Goal: Task Accomplishment & Management: Manage account settings

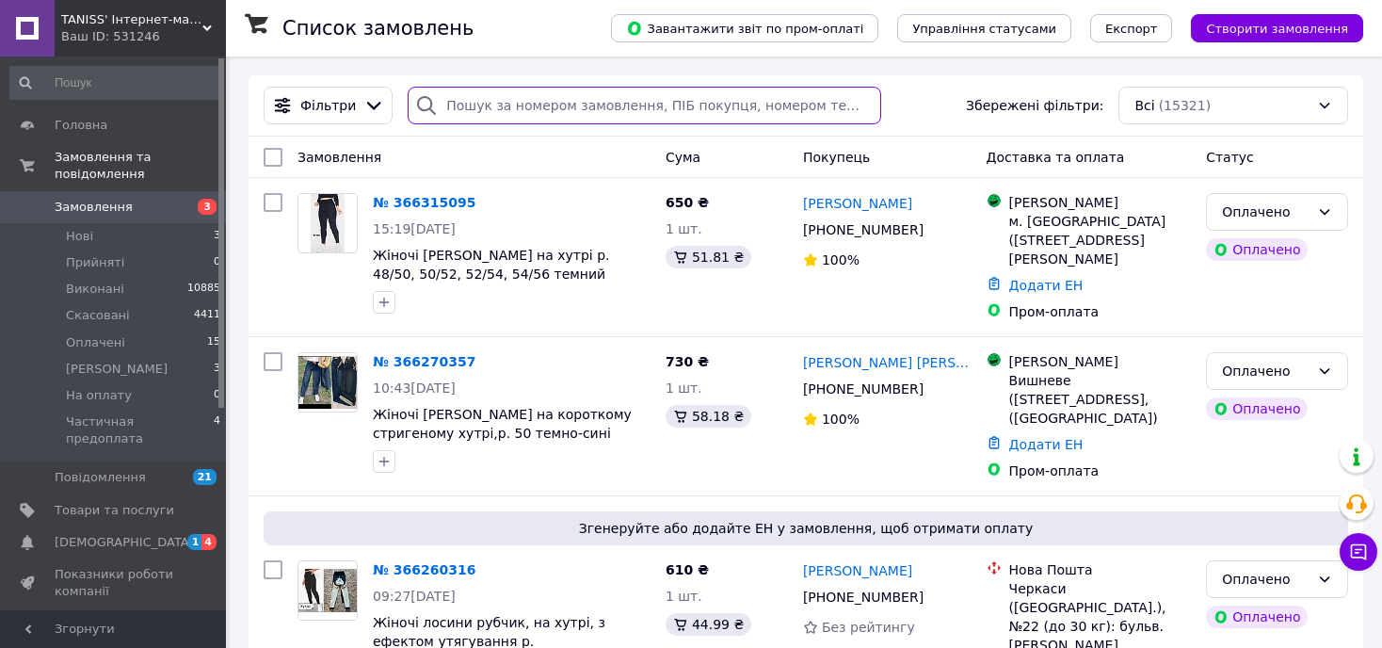
click at [498, 104] on input "search" at bounding box center [645, 106] width 474 height 38
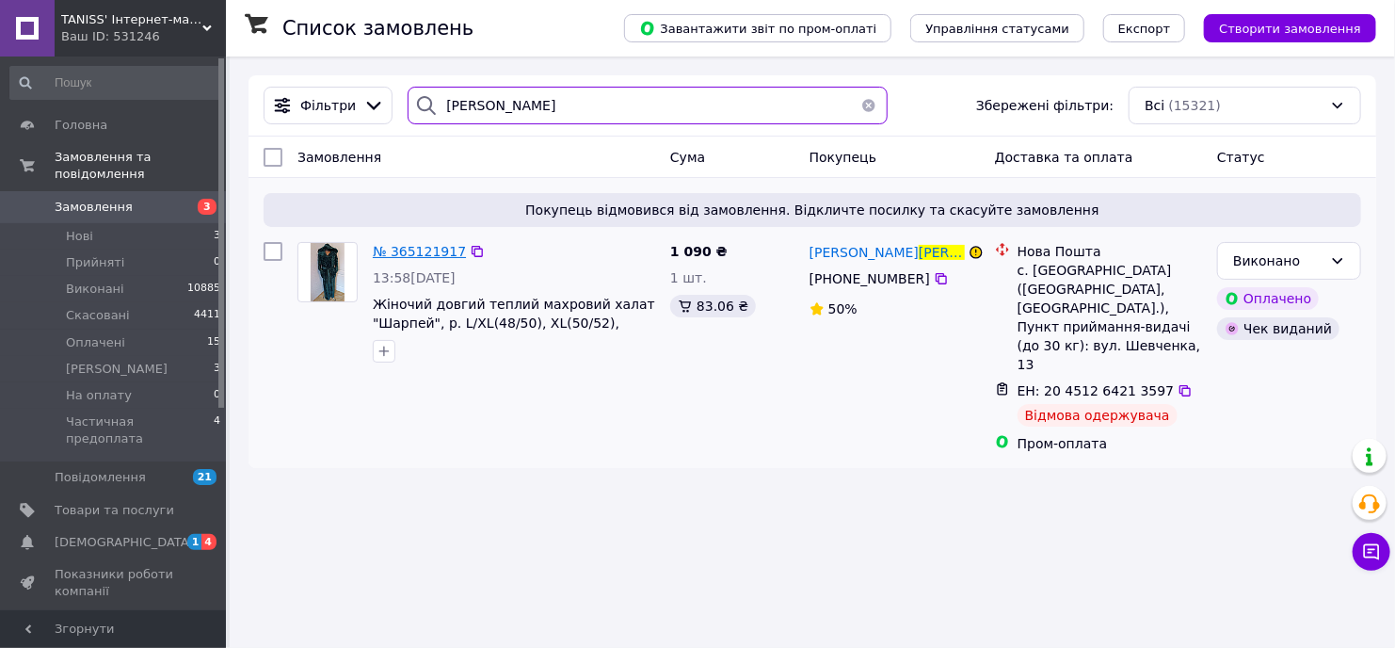
type input "[PERSON_NAME]"
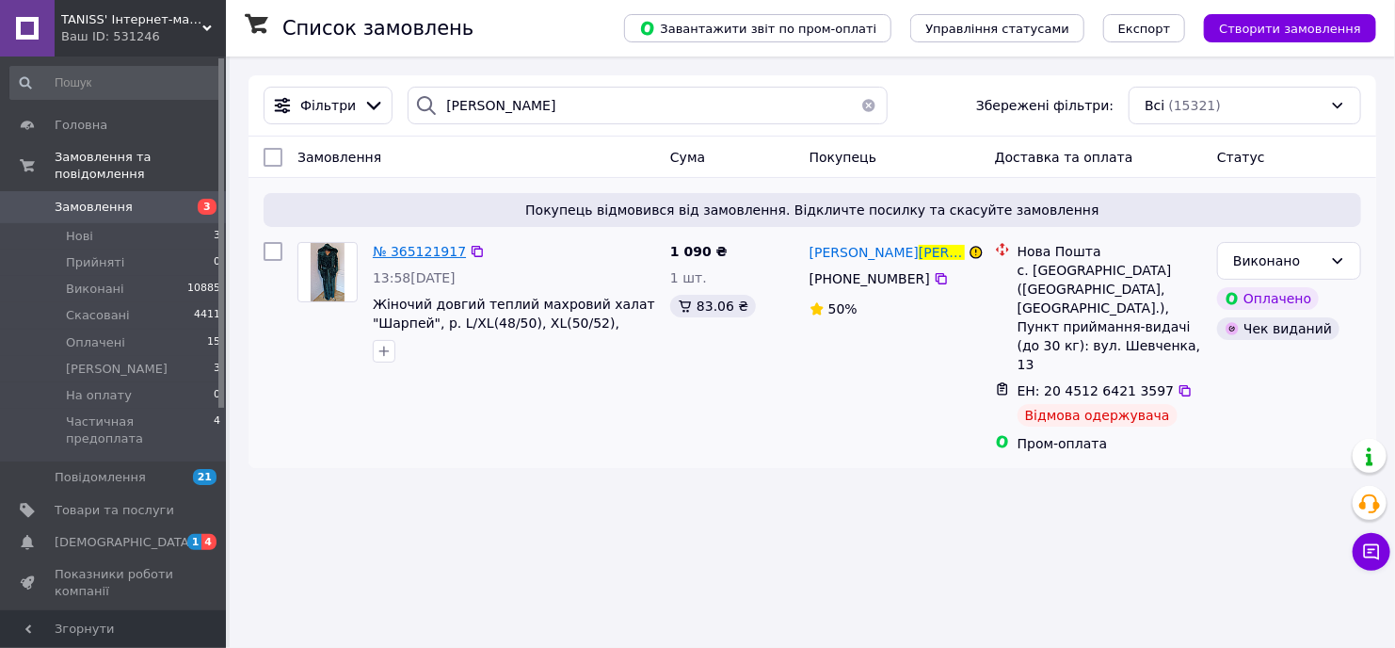
click at [429, 249] on span "№ 365121917" at bounding box center [419, 251] width 93 height 15
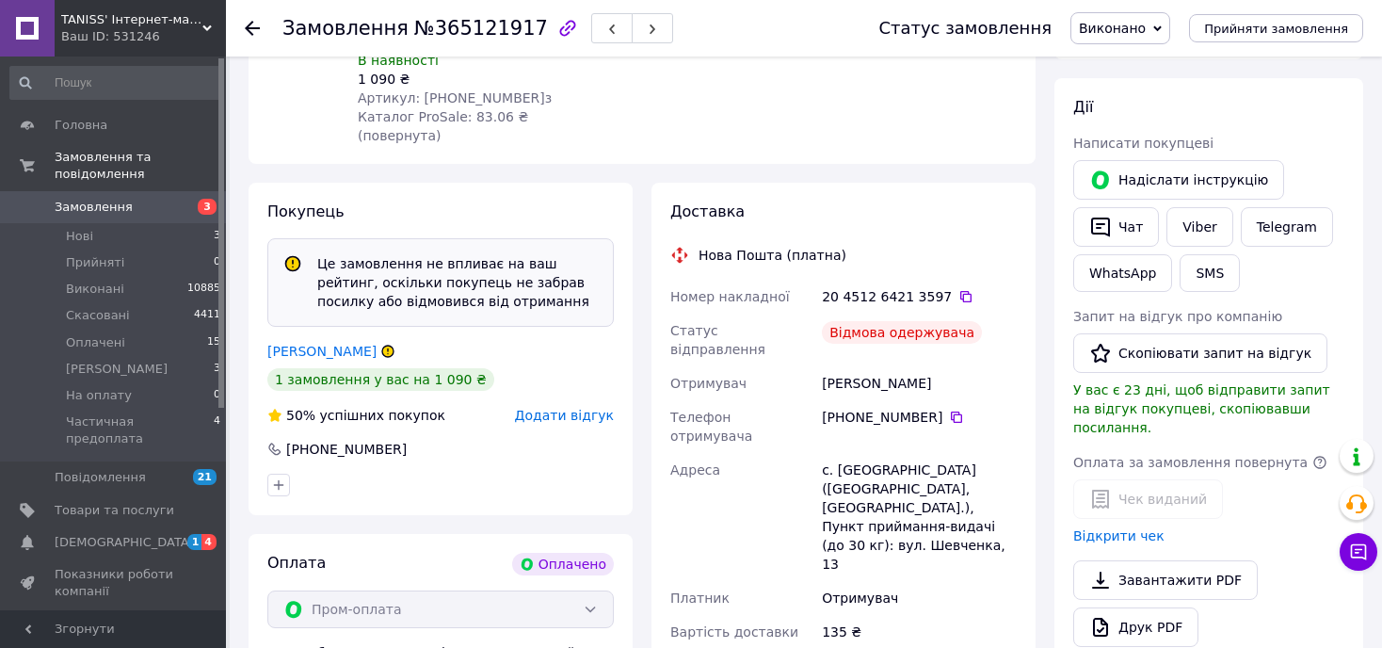
scroll to position [565, 0]
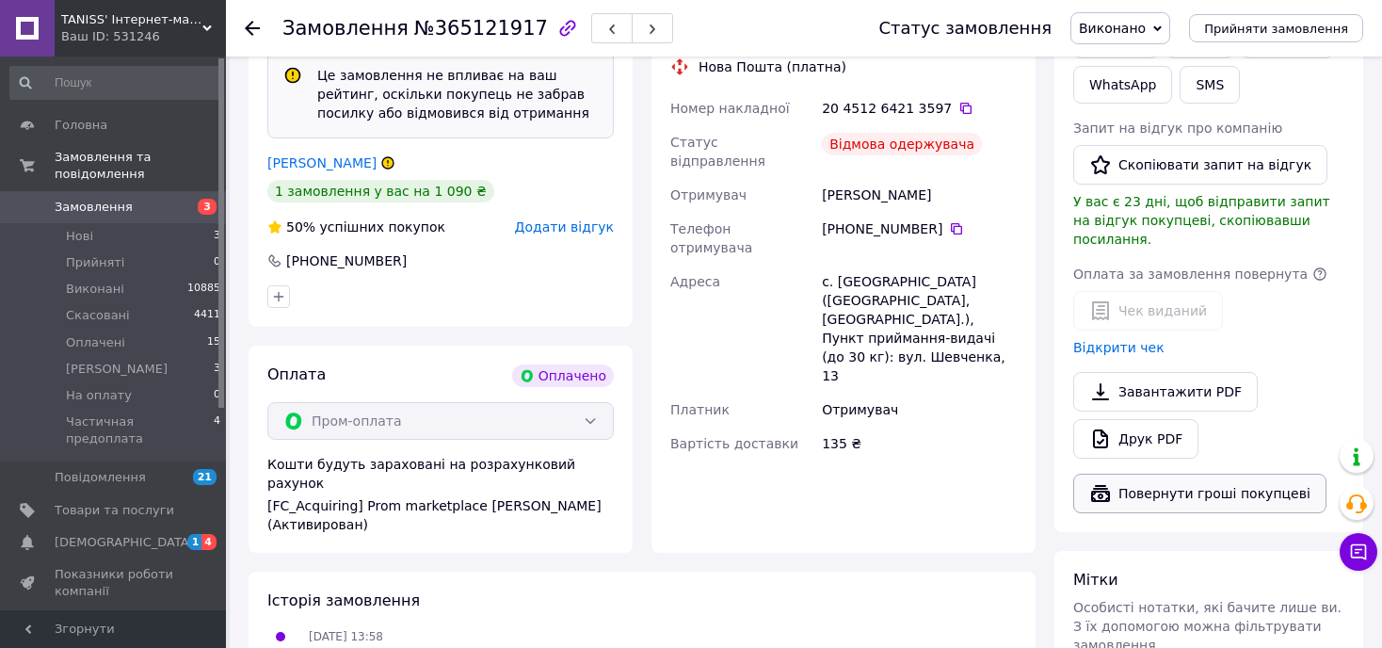
click at [1199, 474] on button "Повернути гроші покупцеві" at bounding box center [1199, 494] width 253 height 40
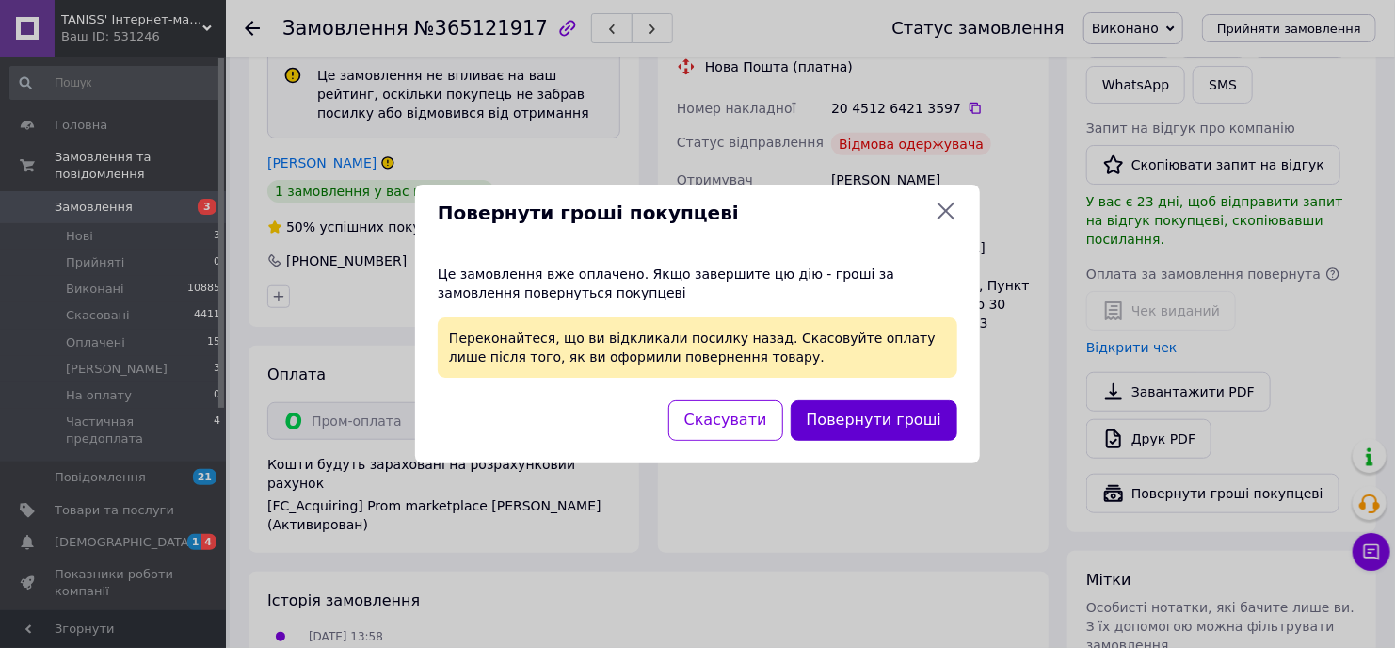
click at [909, 419] on button "Повернути гроші" at bounding box center [874, 420] width 167 height 40
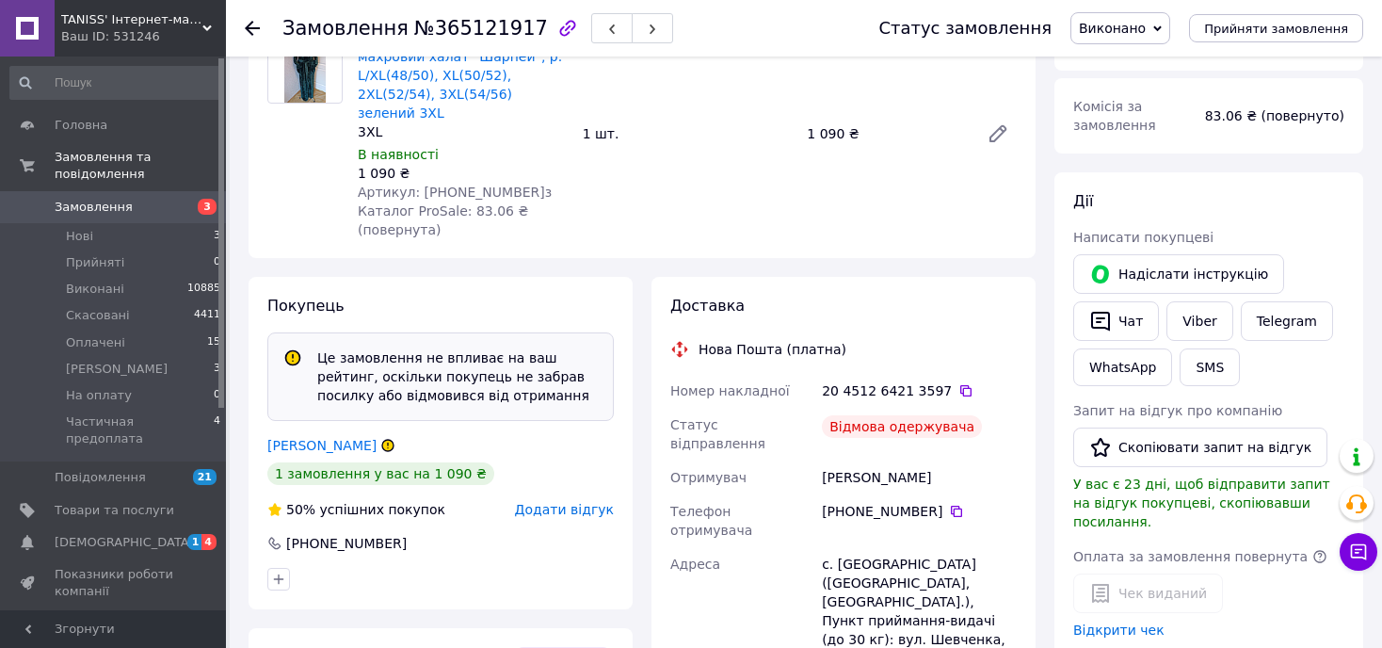
scroll to position [0, 0]
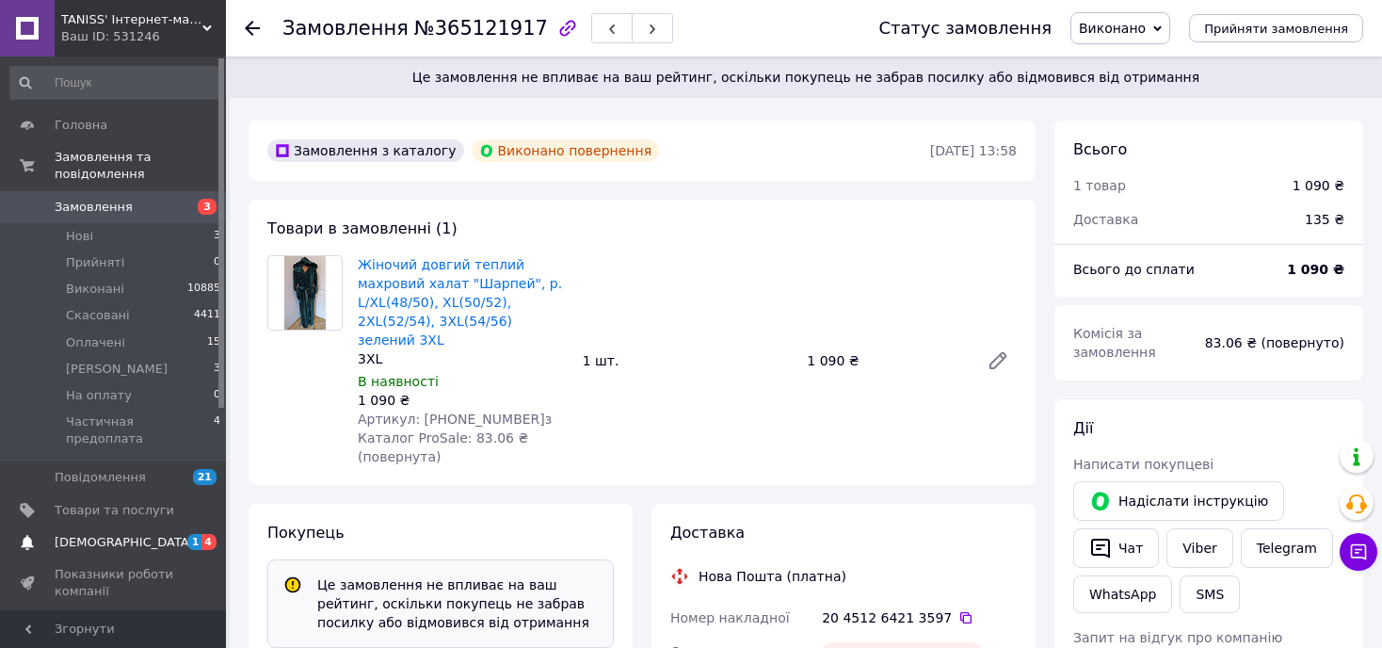
click at [86, 534] on span "[DEMOGRAPHIC_DATA]" at bounding box center [124, 542] width 139 height 17
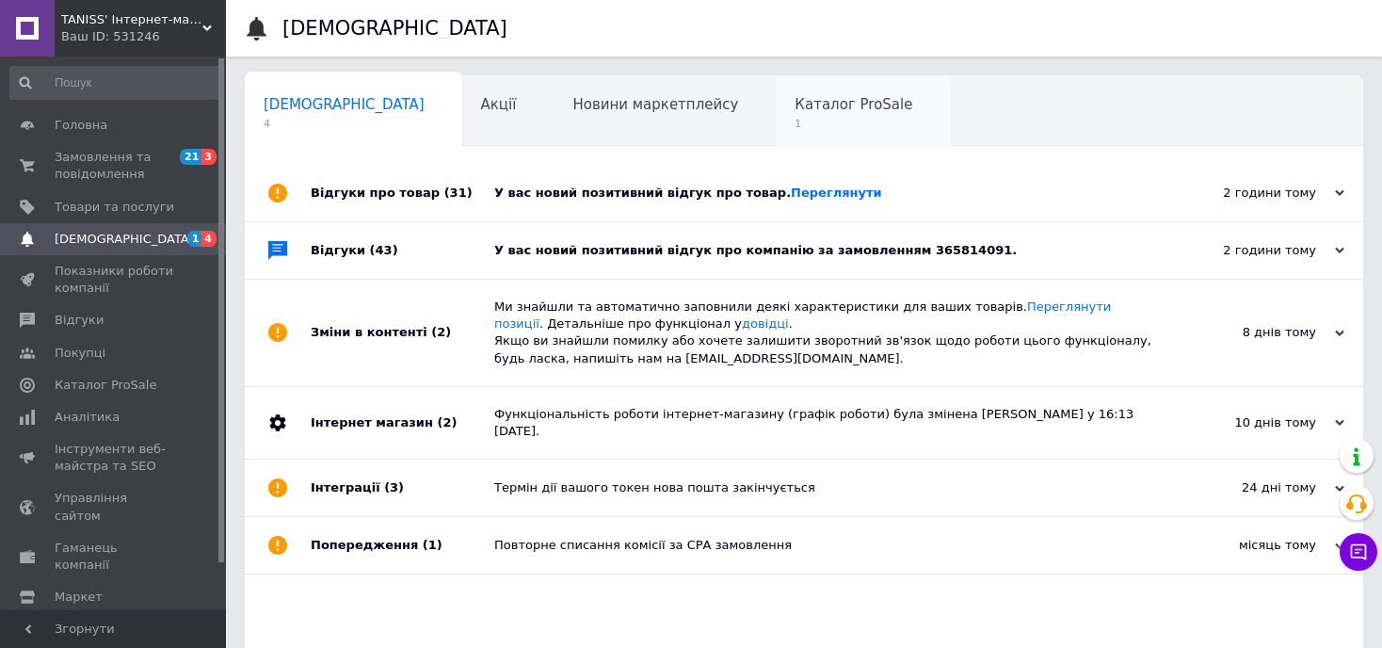
click at [795, 117] on span "1" at bounding box center [854, 124] width 118 height 14
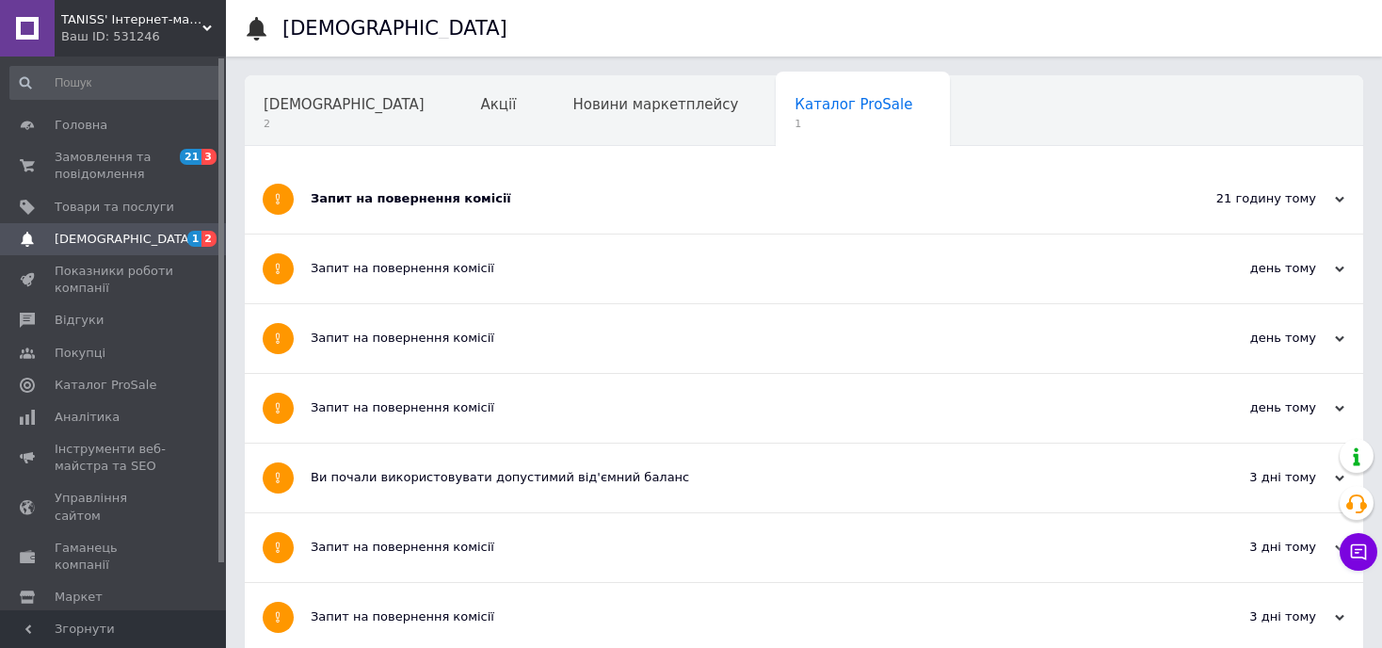
click at [410, 201] on div "Запит на повернення комісії" at bounding box center [733, 198] width 845 height 17
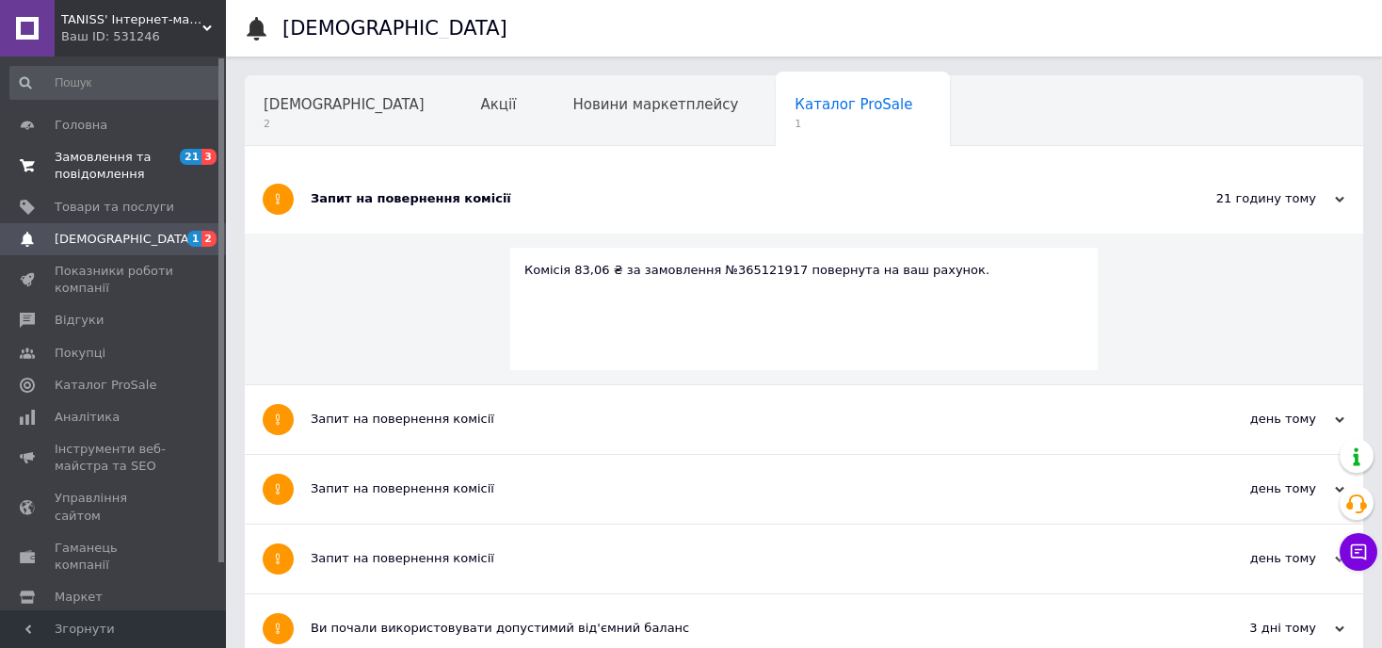
click at [88, 160] on span "Замовлення та повідомлення" at bounding box center [115, 166] width 120 height 34
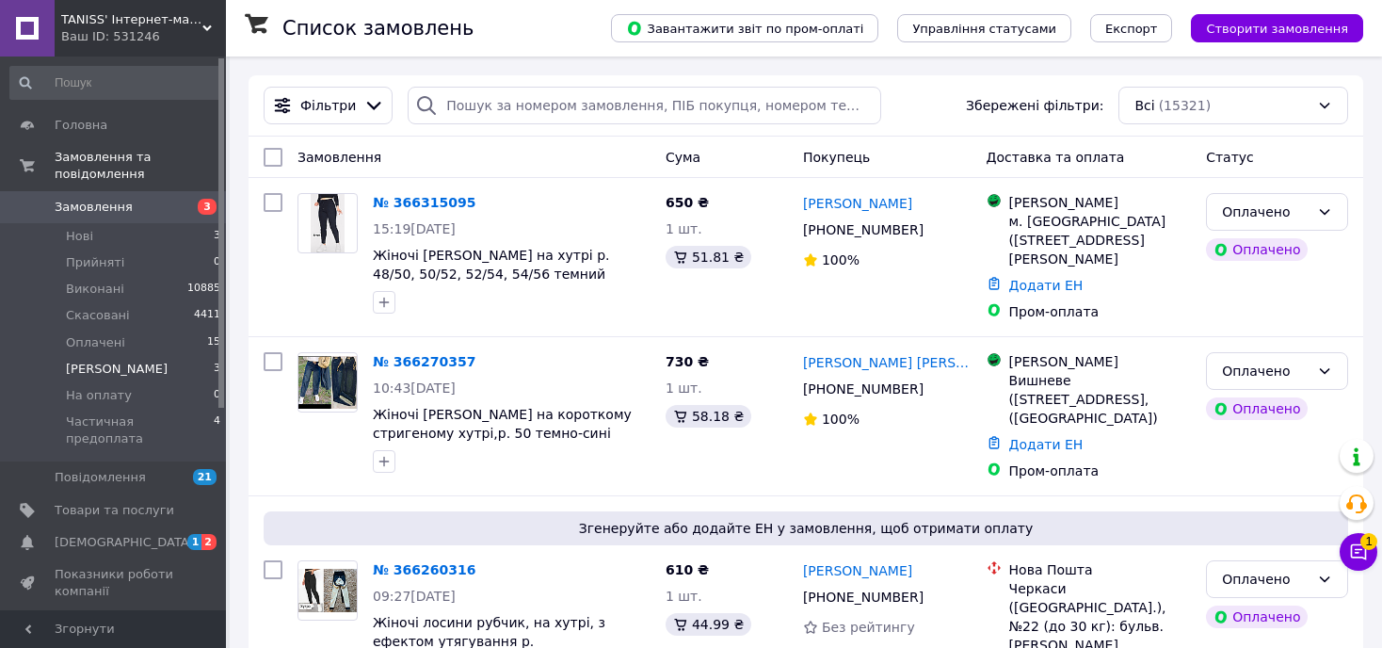
click at [96, 361] on span "[PERSON_NAME]" at bounding box center [117, 369] width 102 height 17
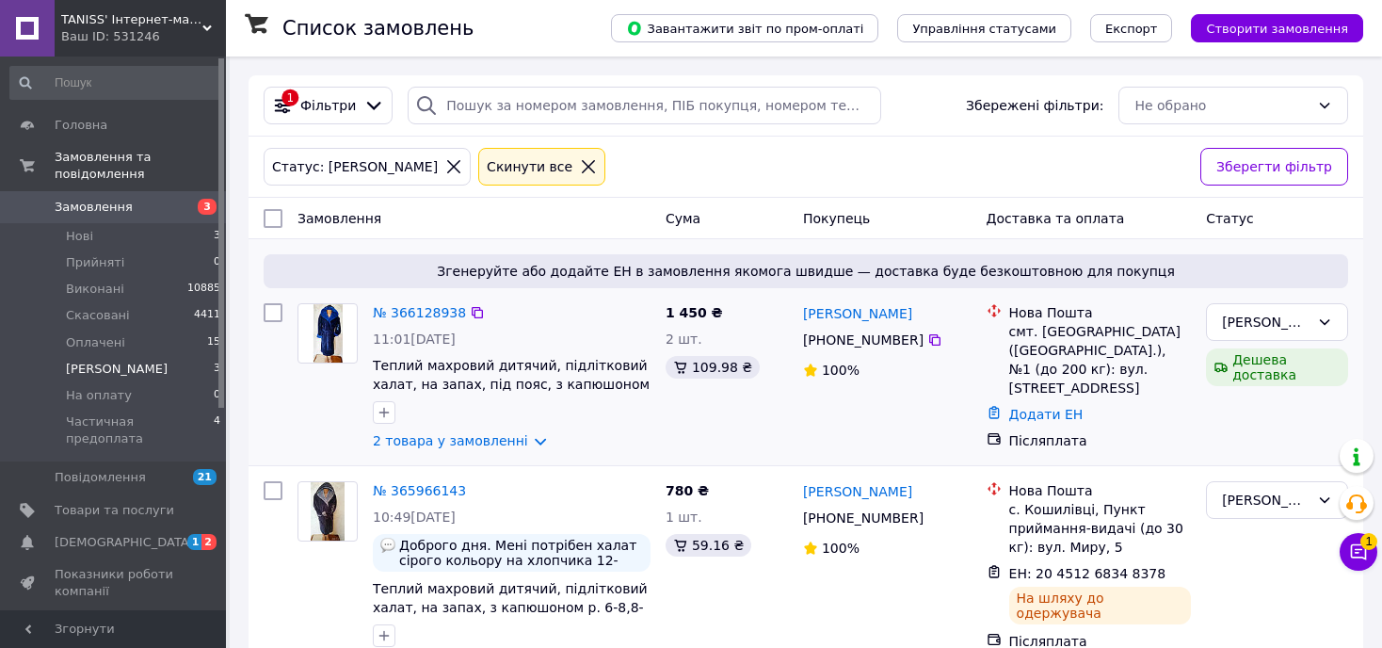
scroll to position [202, 0]
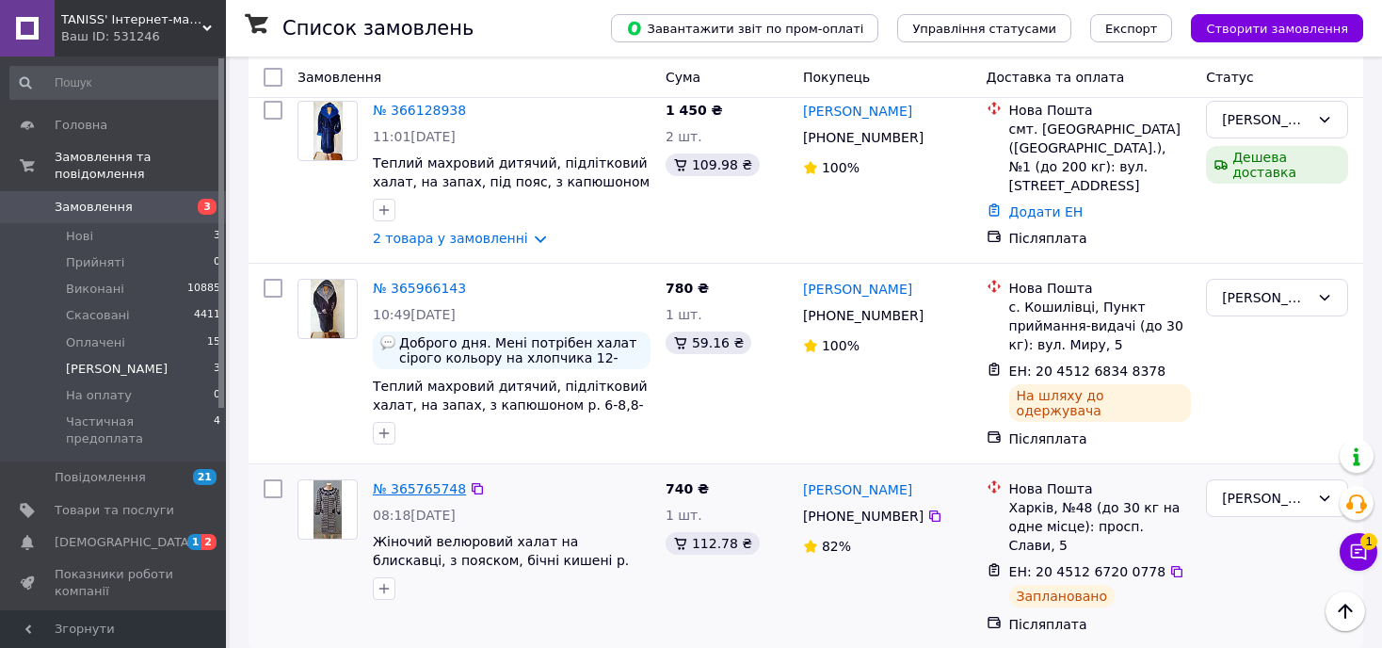
click at [394, 483] on link "№ 365765748" at bounding box center [419, 488] width 93 height 15
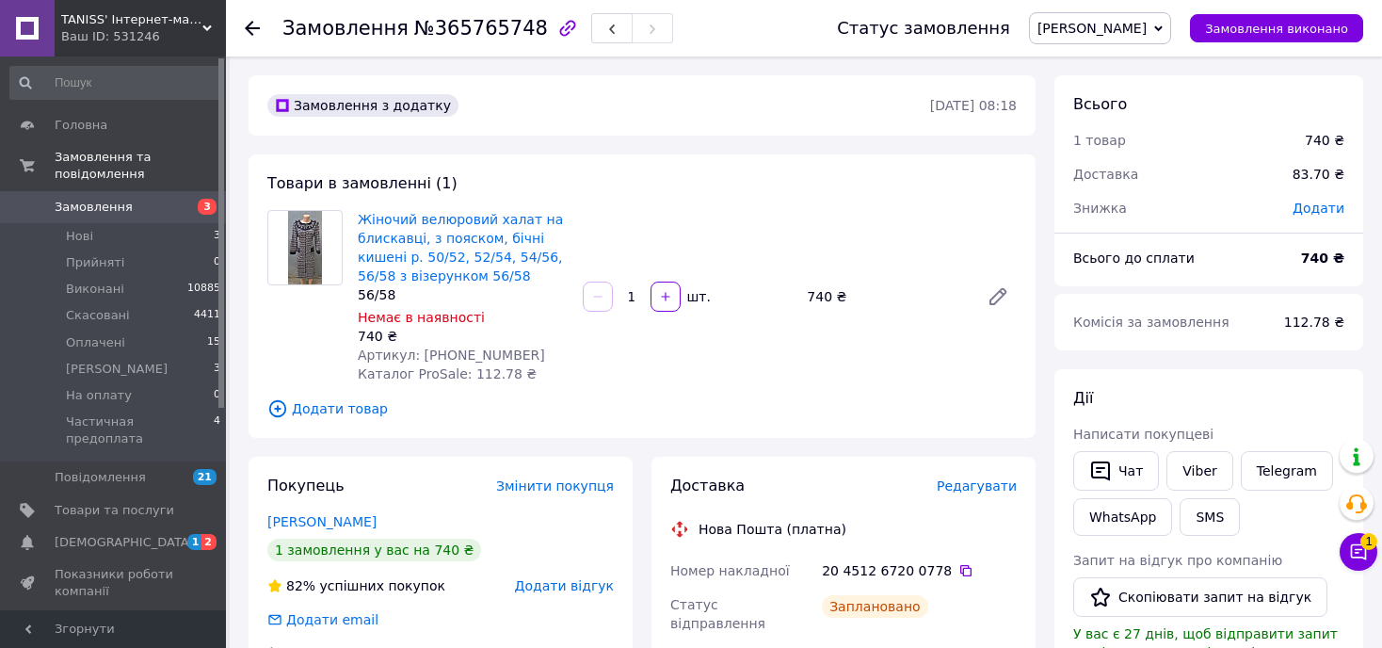
click at [1144, 26] on span "[PERSON_NAME]" at bounding box center [1092, 28] width 109 height 15
click at [1126, 121] on li "Скасовано" at bounding box center [1114, 122] width 168 height 28
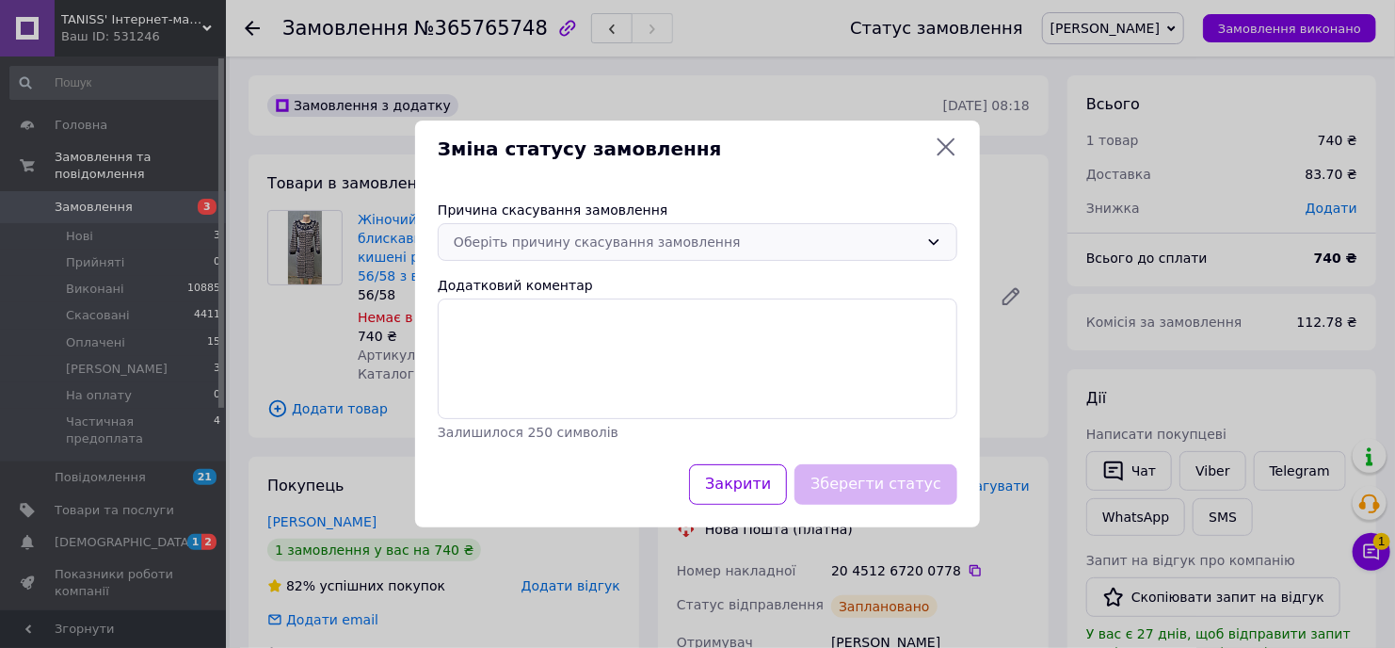
click at [688, 246] on div "Оберіть причину скасування замовлення" at bounding box center [686, 242] width 465 height 21
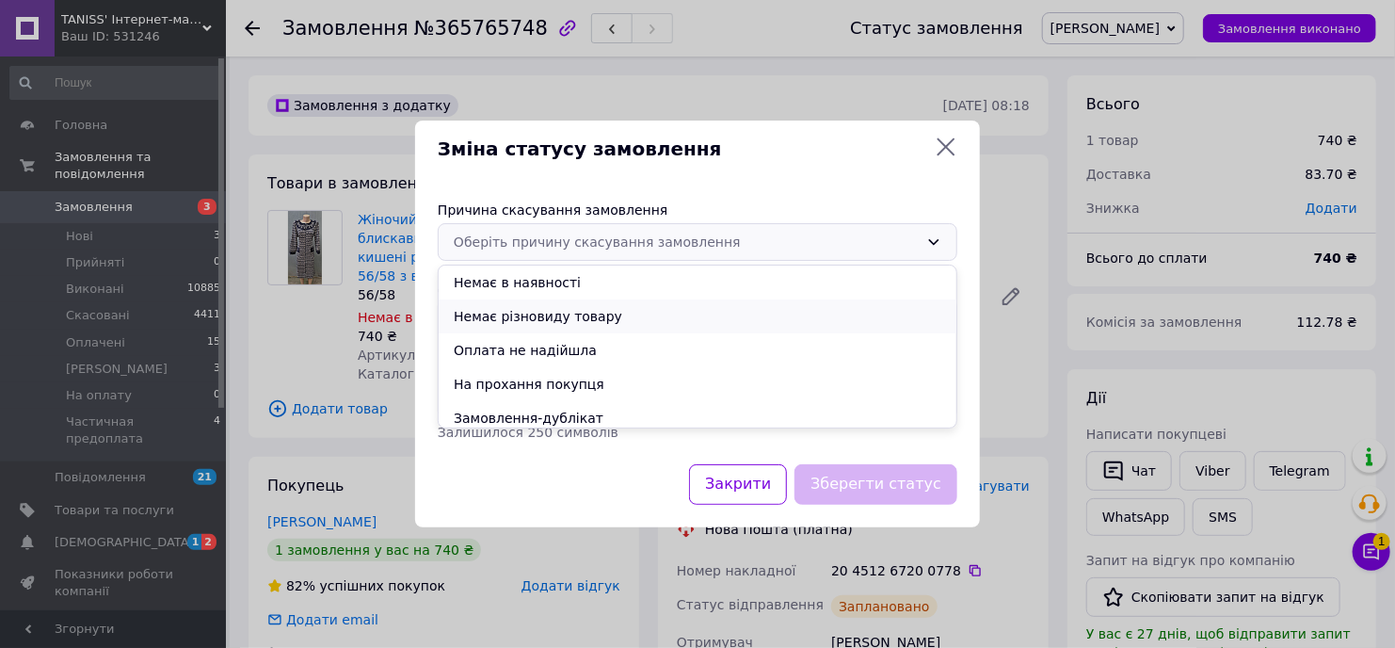
click at [585, 316] on li "Немає різновиду товару" at bounding box center [698, 316] width 518 height 34
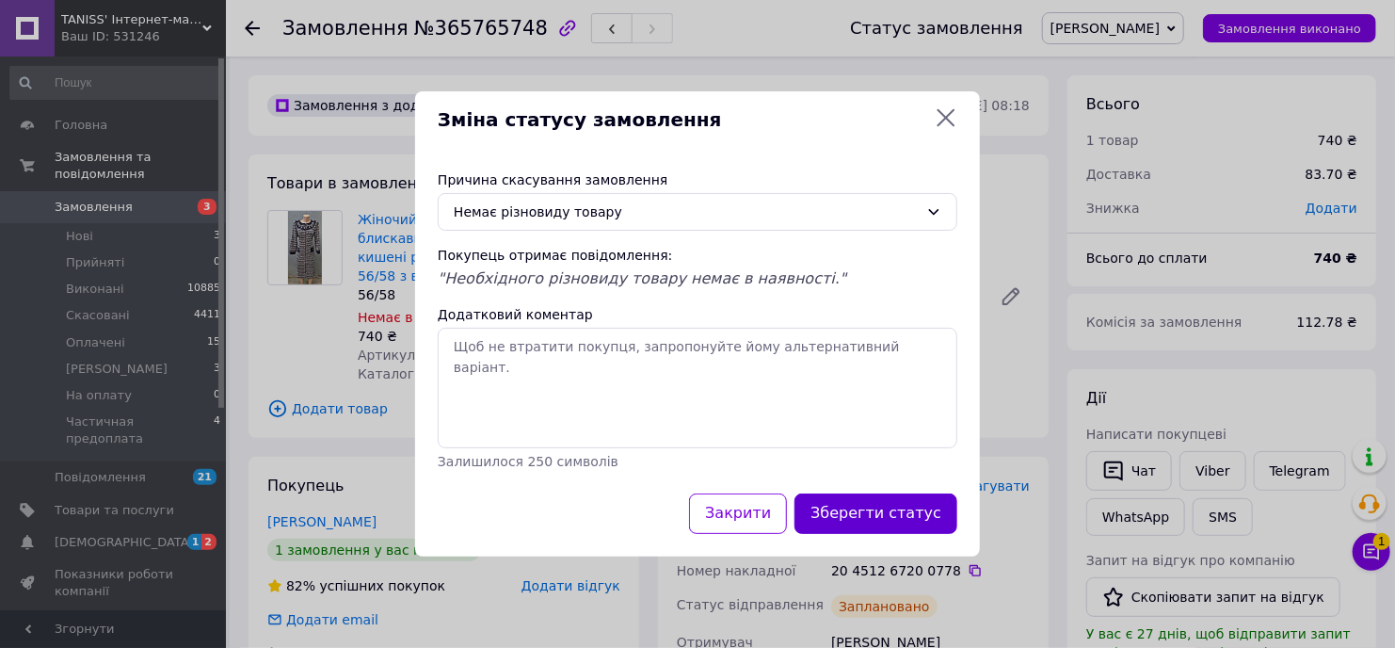
click at [888, 510] on button "Зберегти статус" at bounding box center [876, 513] width 163 height 40
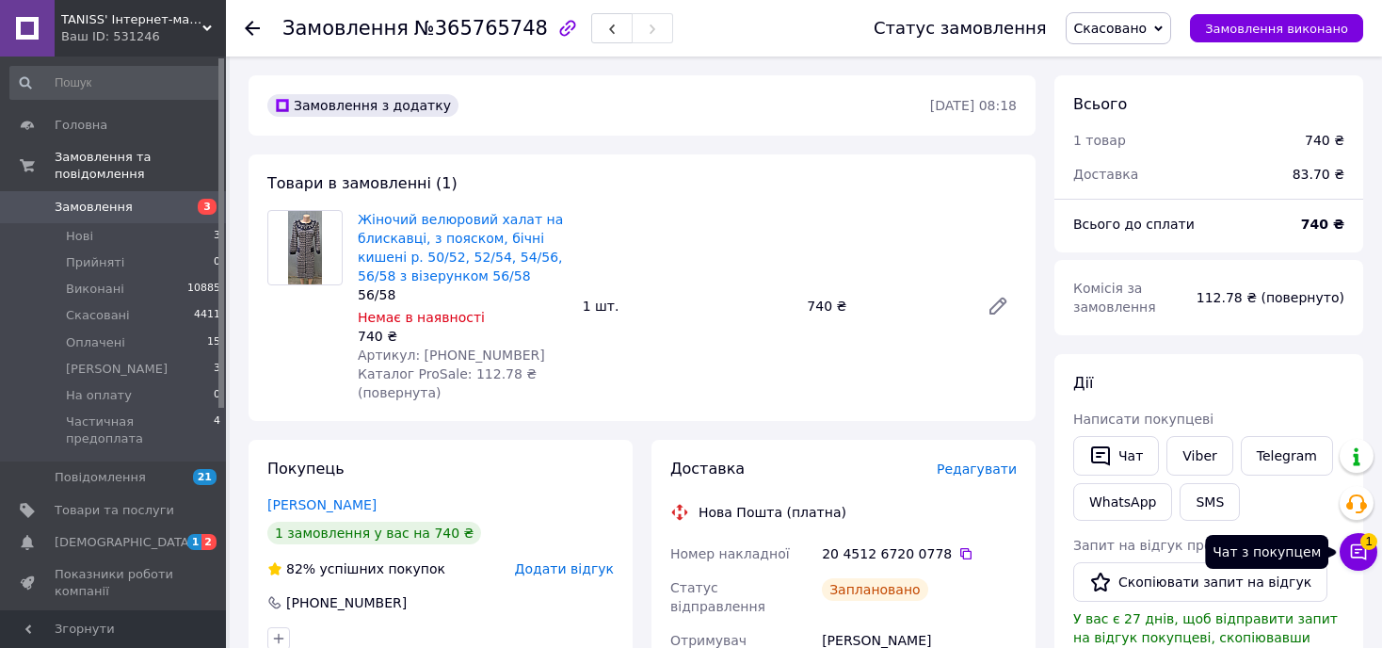
click at [1358, 551] on icon at bounding box center [1358, 551] width 19 height 19
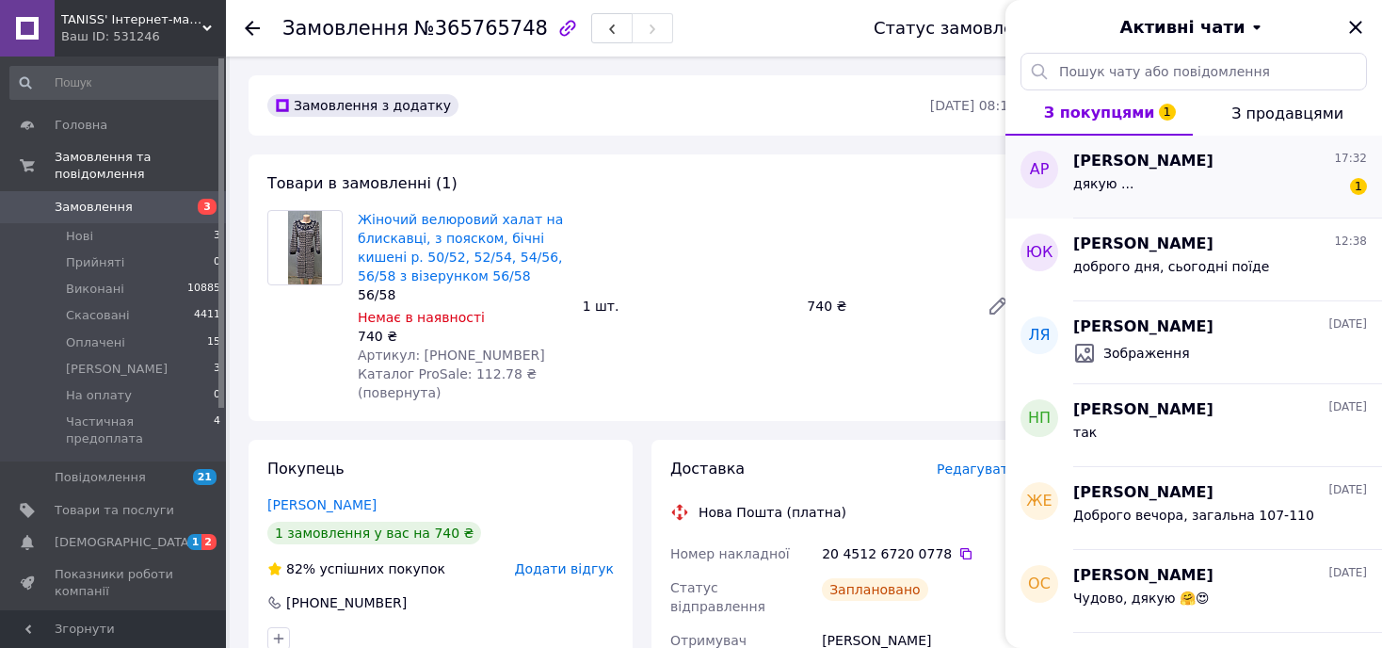
click at [1174, 165] on div "алекс раф 17:32" at bounding box center [1220, 162] width 294 height 22
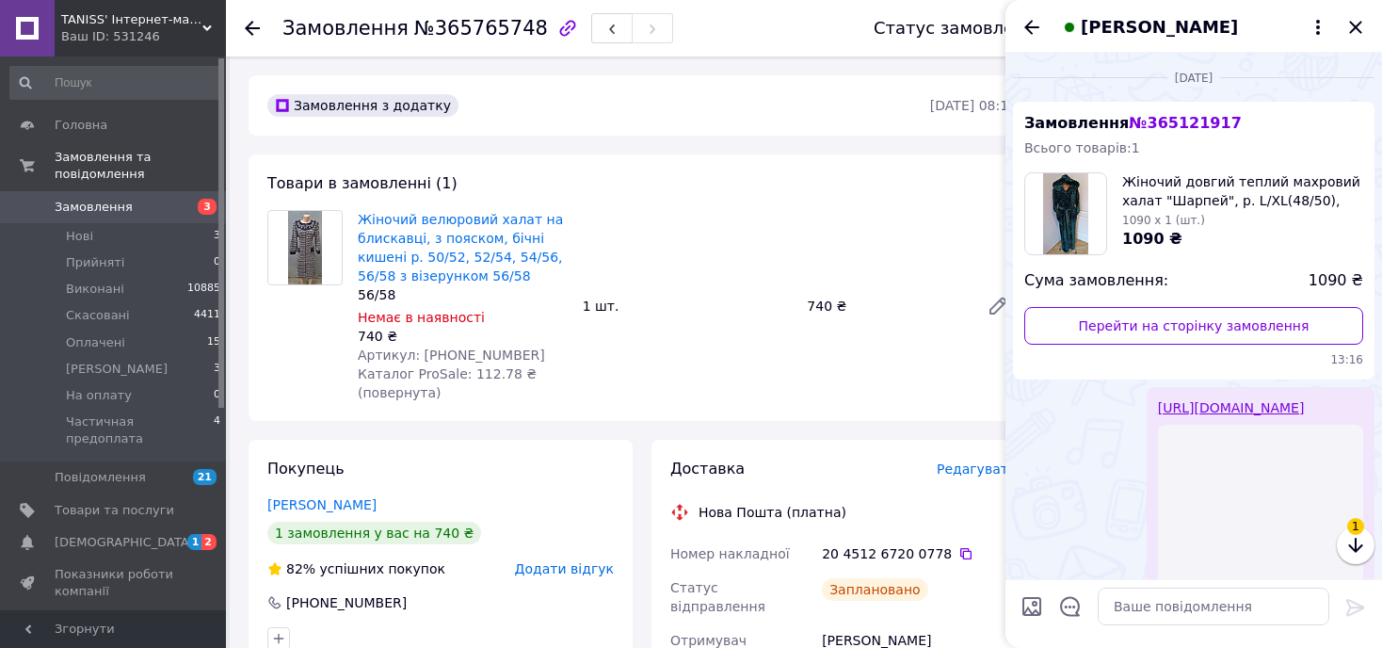
scroll to position [1740, 0]
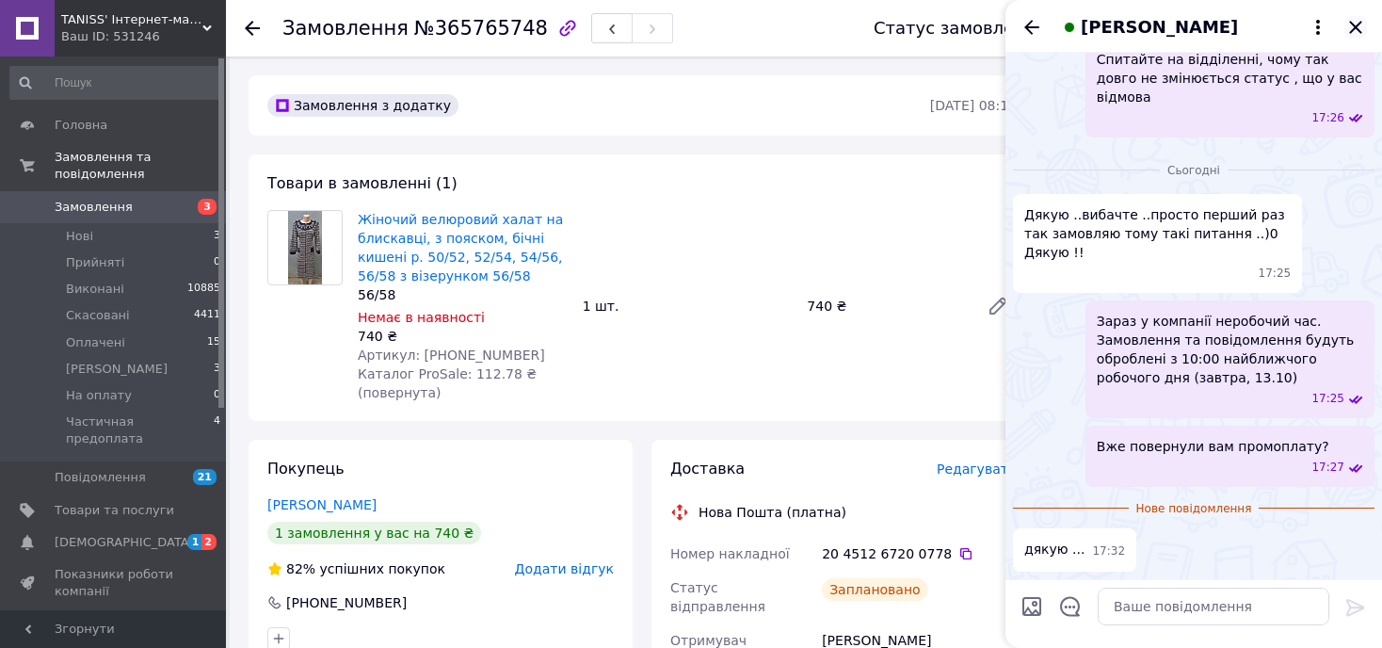
click at [1355, 24] on icon "Закрити" at bounding box center [1355, 27] width 23 height 23
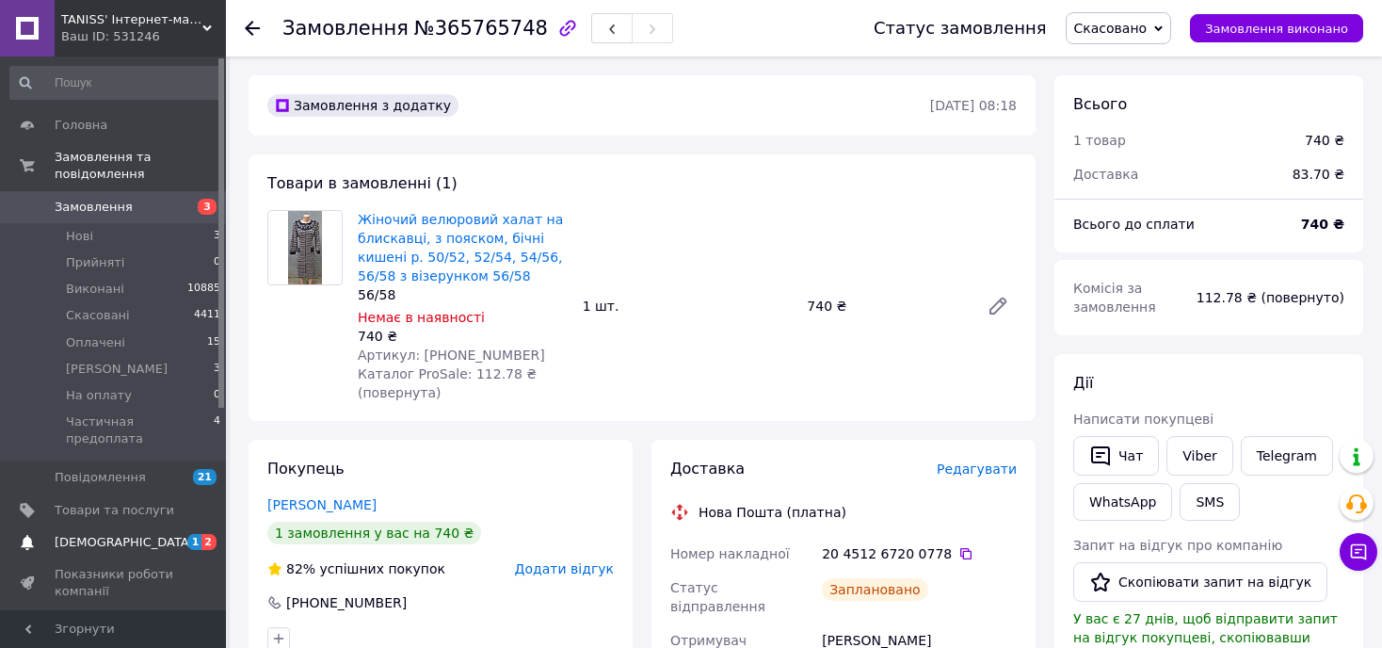
click at [76, 534] on span "[DEMOGRAPHIC_DATA]" at bounding box center [124, 542] width 139 height 17
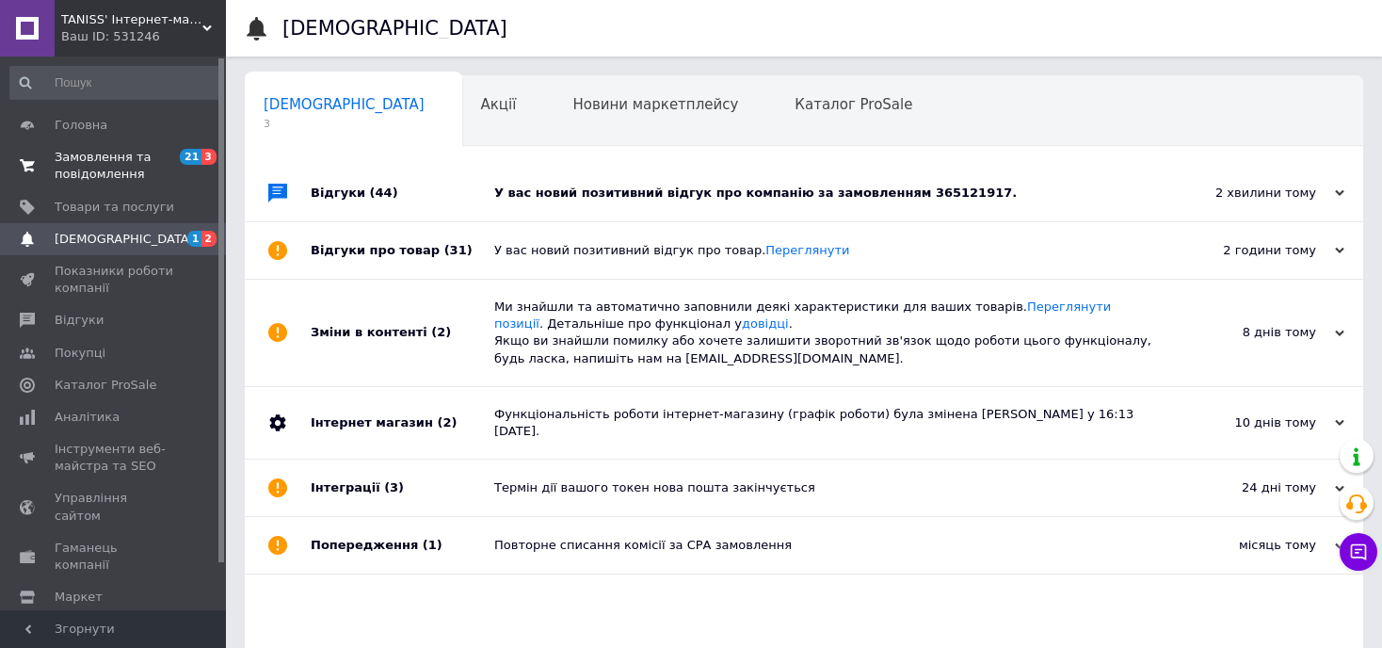
click at [82, 160] on span "Замовлення та повідомлення" at bounding box center [115, 166] width 120 height 34
